Goal: Task Accomplishment & Management: Complete application form

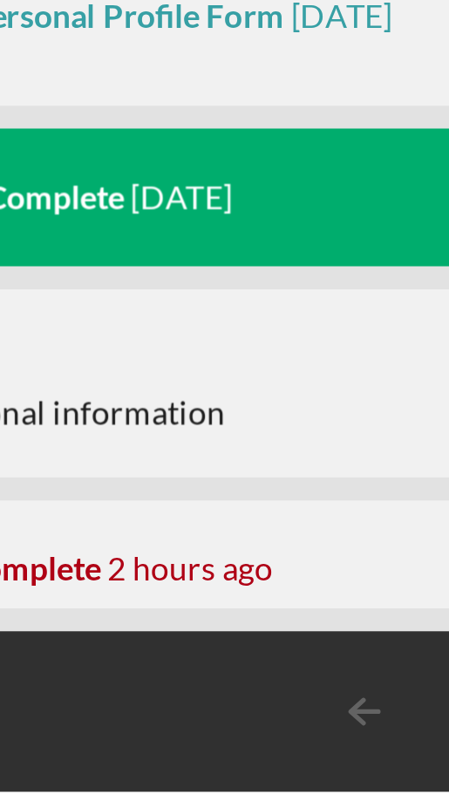
scroll to position [287, 0]
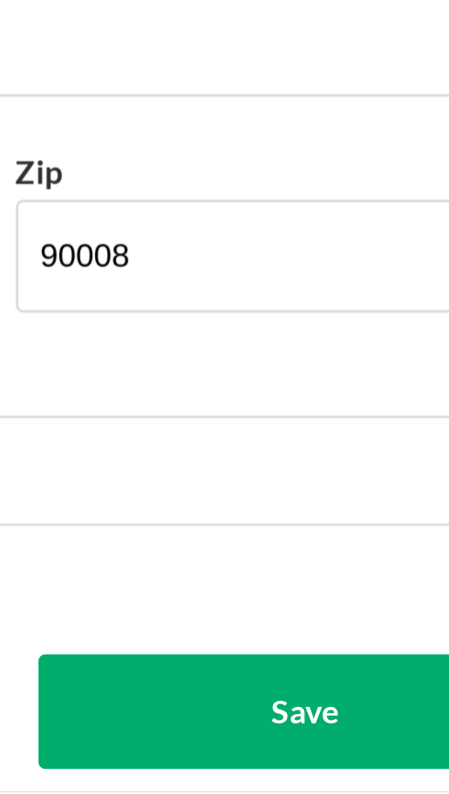
click at [334, 757] on div "Save" at bounding box center [338, 764] width 25 height 44
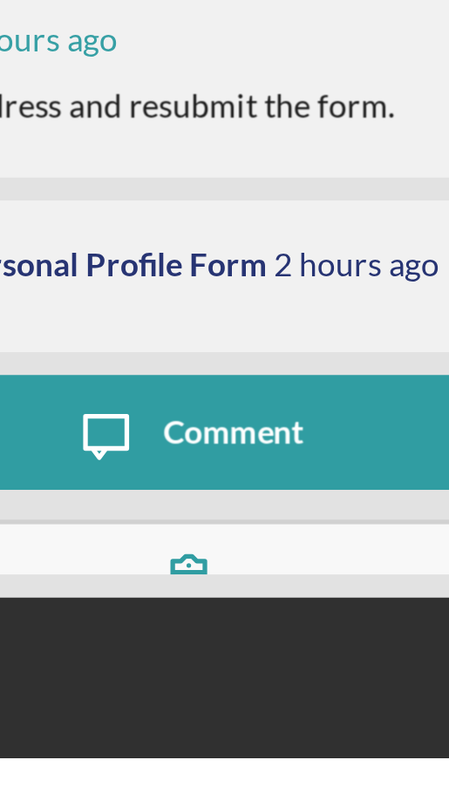
scroll to position [287, 0]
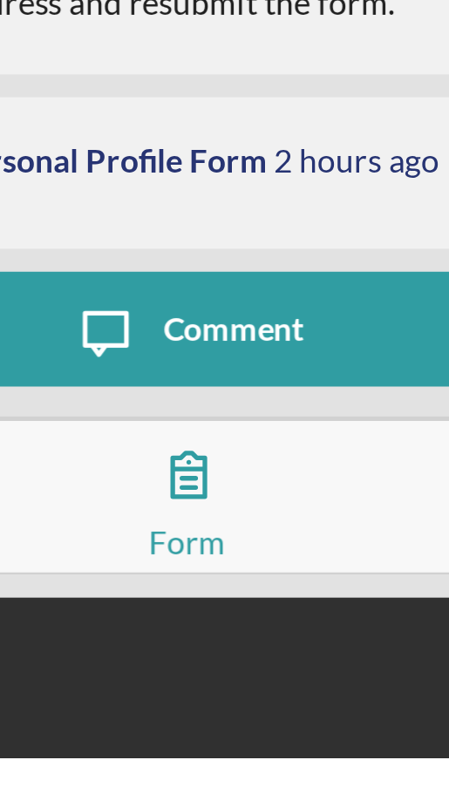
click at [245, 689] on icon "button" at bounding box center [225, 686] width 44 height 44
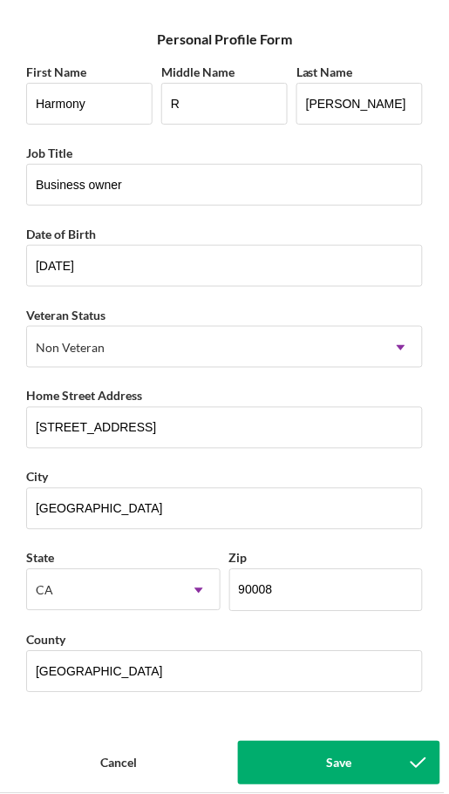
scroll to position [10, 0]
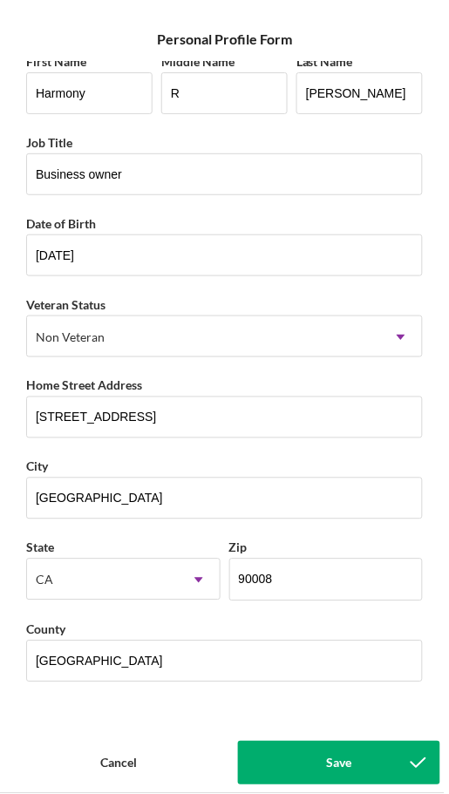
click at [350, 756] on div "Save" at bounding box center [338, 764] width 25 height 44
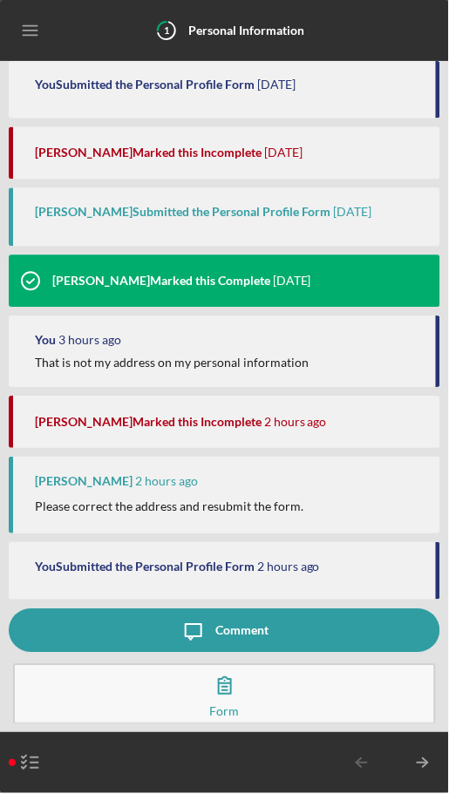
click at [261, 692] on button "Complete the Form Form" at bounding box center [224, 694] width 423 height 61
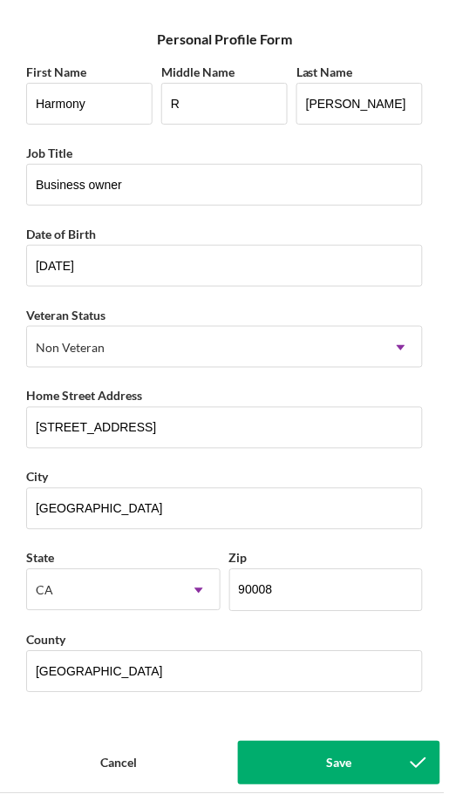
click at [331, 763] on div "Save" at bounding box center [338, 764] width 25 height 44
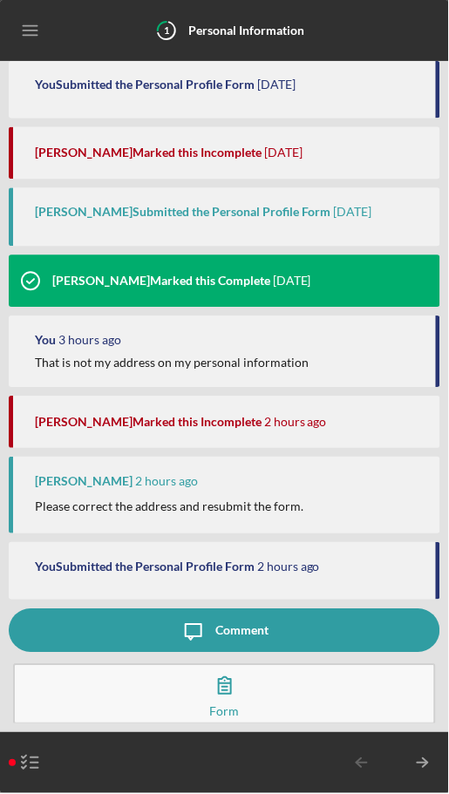
click at [279, 491] on div "Alberto Enriquez 2 hours ago Please correct the address and resubmit the form." at bounding box center [224, 495] width 431 height 77
click at [248, 698] on button "Complete the Form Form" at bounding box center [224, 694] width 423 height 61
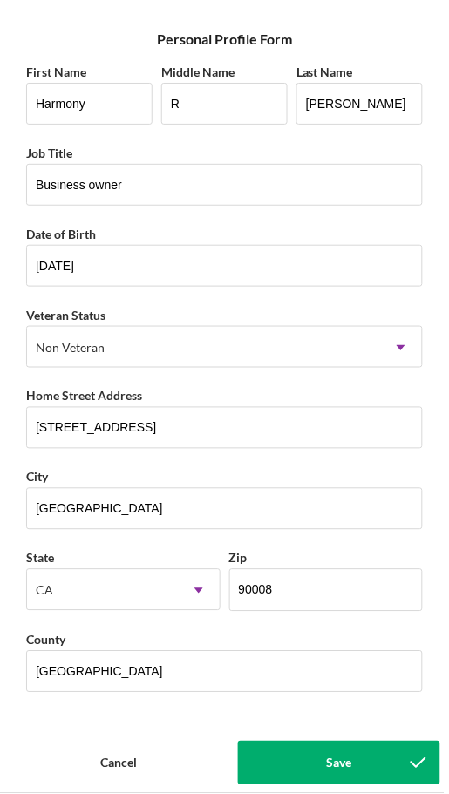
scroll to position [10, 0]
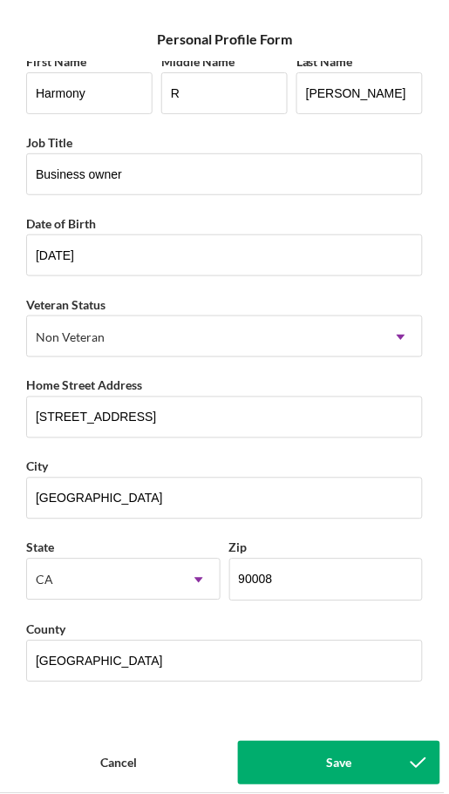
click at [107, 775] on div "Cancel" at bounding box center [118, 764] width 37 height 44
